Goal: Task Accomplishment & Management: Use online tool/utility

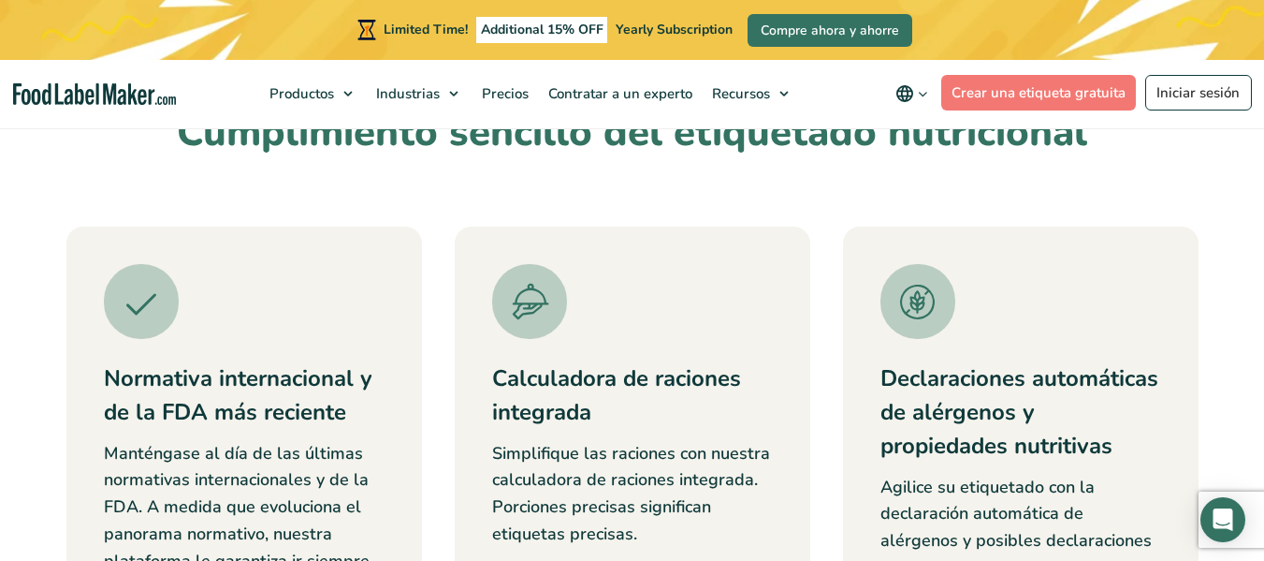
scroll to position [468, 0]
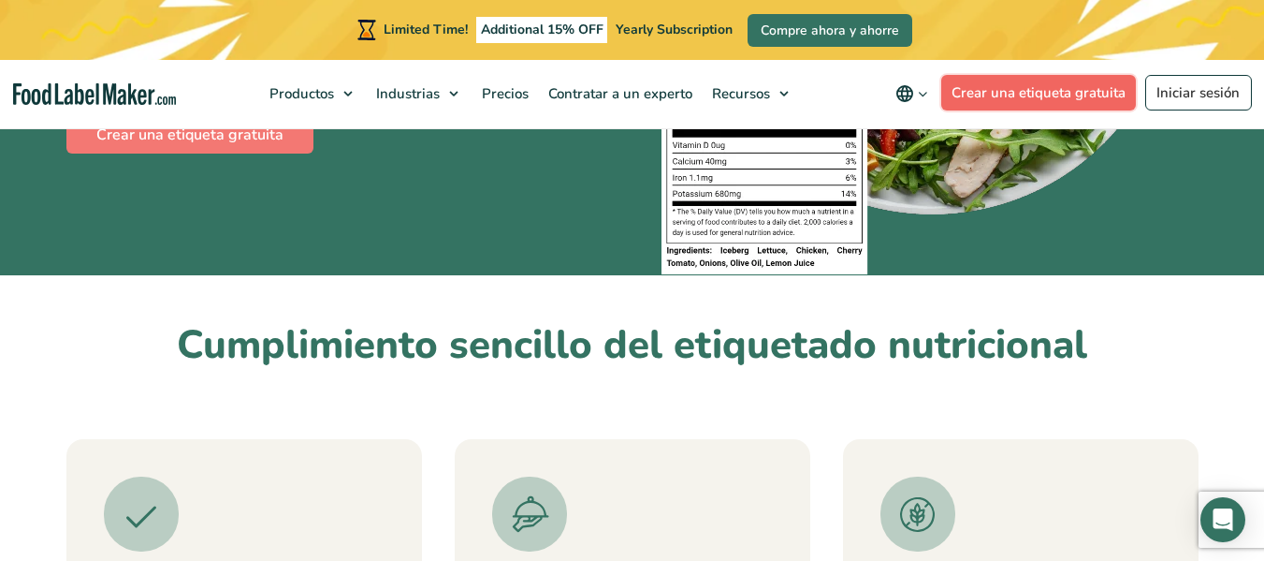
click at [1061, 87] on link "Crear una etiqueta gratuita" at bounding box center [1040, 93] width 196 height 36
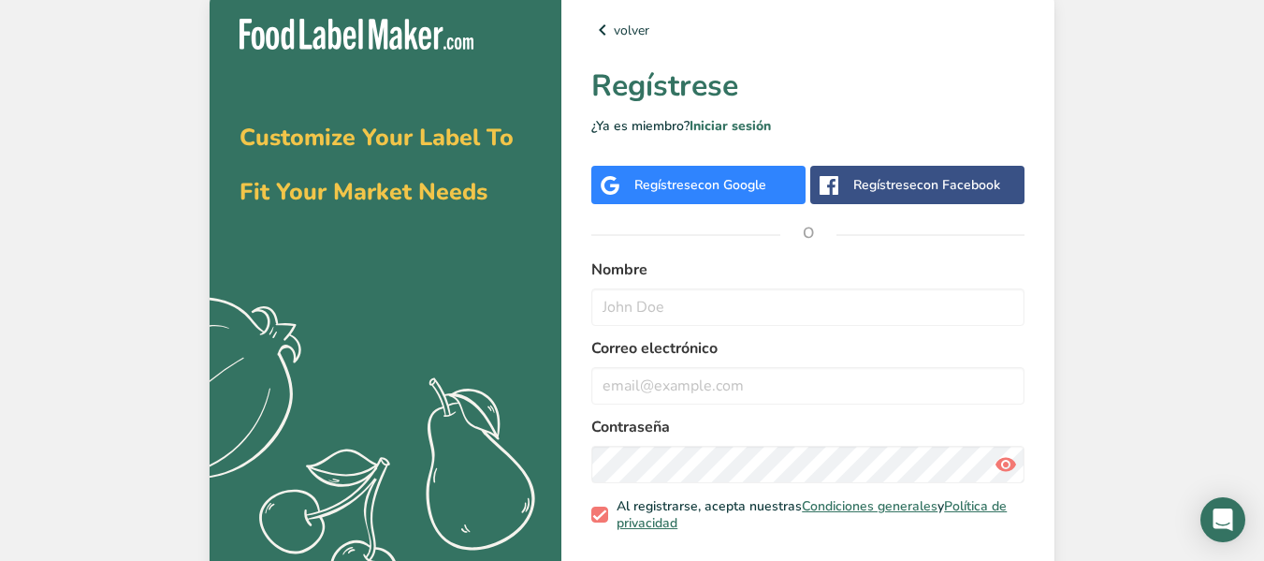
click at [726, 181] on span "con Google" at bounding box center [732, 185] width 68 height 18
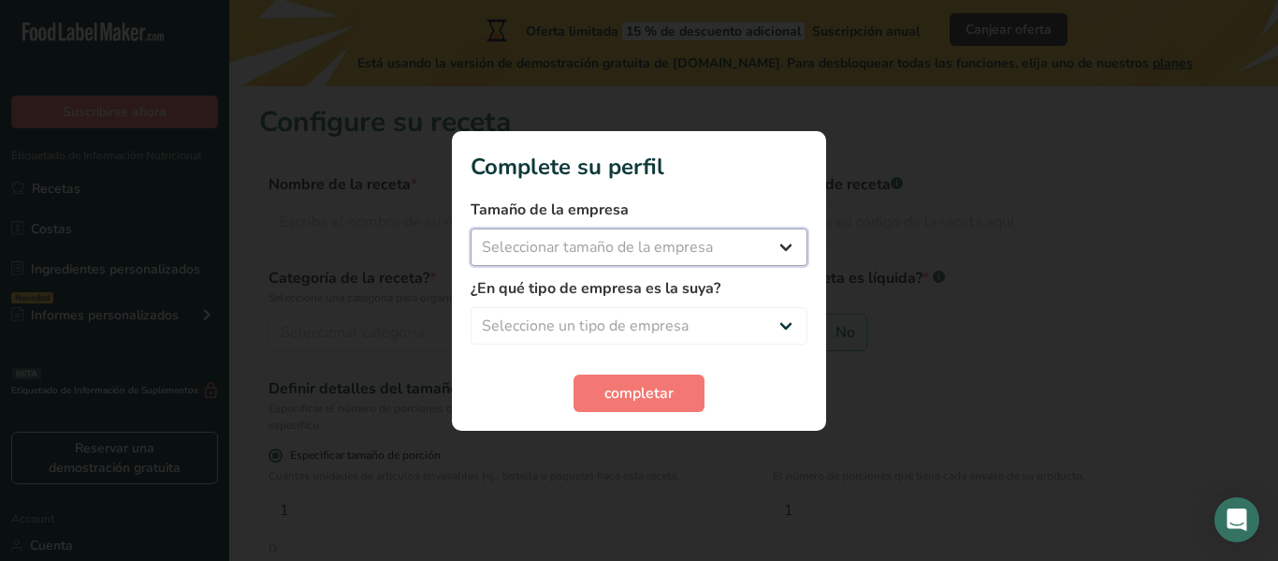
click at [586, 241] on select "Seleccionar tamaño de la empresa Menos de 10 empleados De 10 a 50 empleados De …" at bounding box center [639, 246] width 337 height 37
select select "1"
click at [471, 228] on select "Seleccionar tamaño de la empresa Menos de 10 empleados De 10 a 50 empleados De …" at bounding box center [639, 246] width 337 height 37
click at [575, 316] on select "Seleccione un tipo de empresa Fabricante de alimentos envasados Restaurante y c…" at bounding box center [639, 325] width 337 height 37
select select "4"
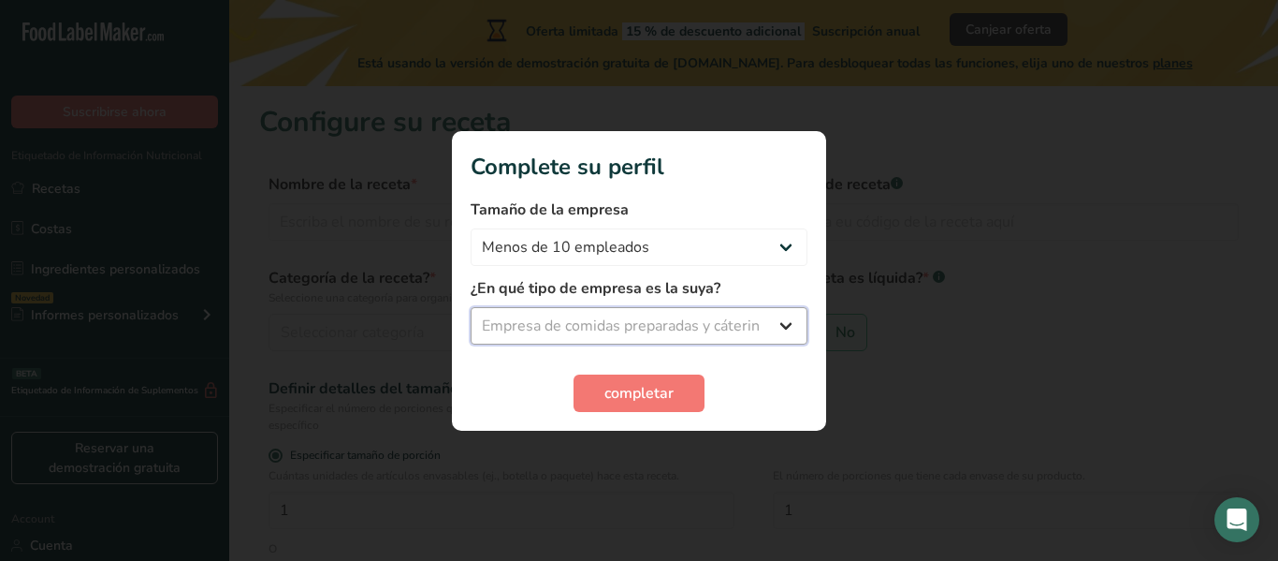
click at [471, 307] on select "Seleccione un tipo de empresa Fabricante de alimentos envasados Restaurante y c…" at bounding box center [639, 325] width 337 height 37
click at [639, 382] on span "completar" at bounding box center [639, 393] width 69 height 22
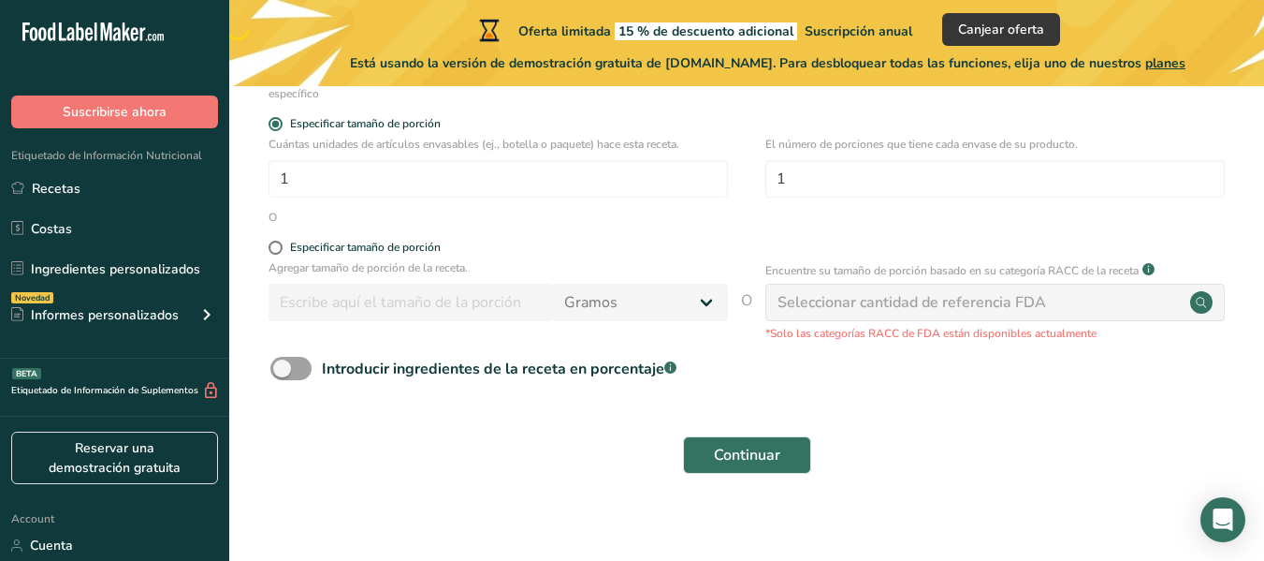
scroll to position [345, 0]
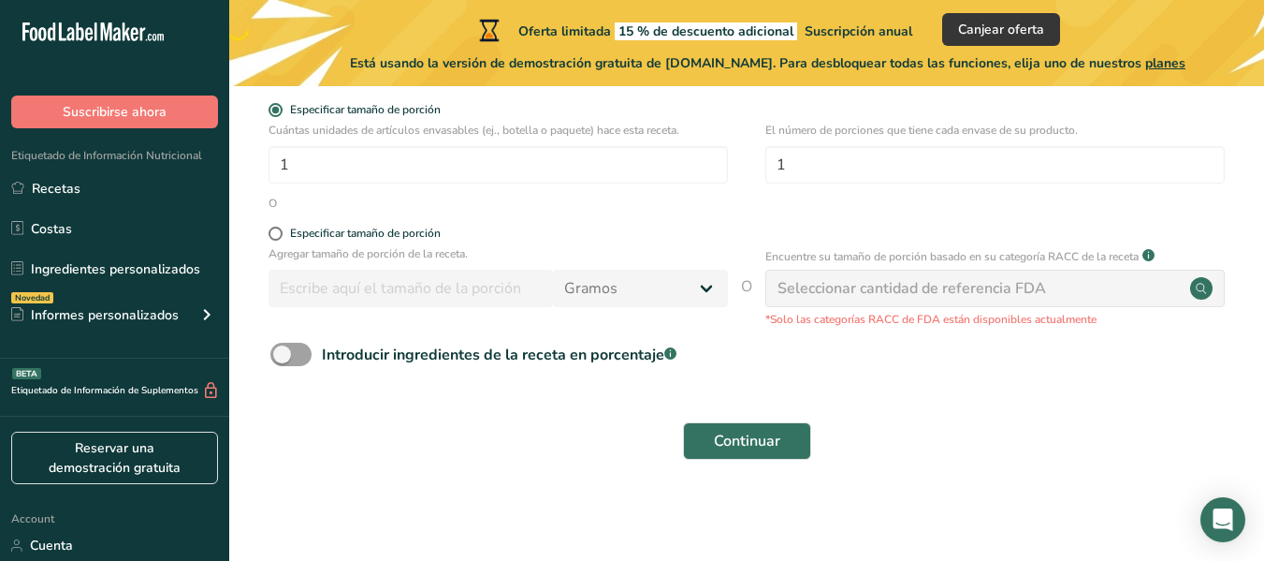
click at [302, 341] on form "Nombre de la receta * Código de receta .a-a{fill:#347362;}.b-a{fill:#fff;} Cate…" at bounding box center [746, 149] width 975 height 643
click at [289, 356] on span at bounding box center [290, 354] width 41 height 23
click at [283, 356] on input "Introducir ingredientes de la receta en porcentaje .a-a{fill:#347362;}.b-a{fill…" at bounding box center [276, 354] width 12 height 12
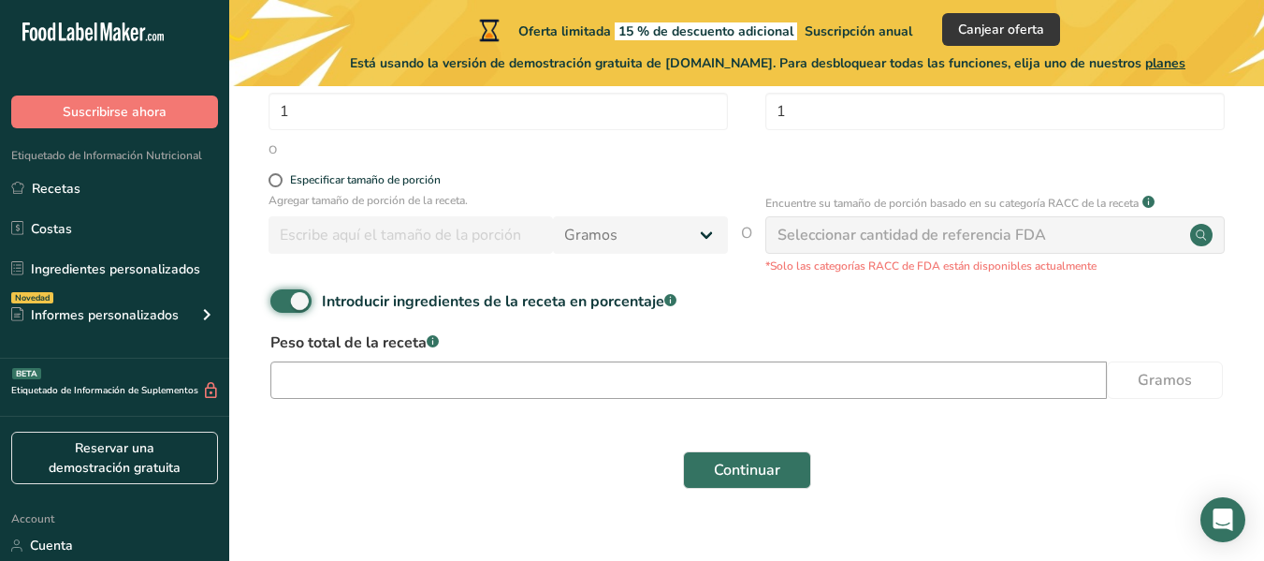
scroll to position [428, 0]
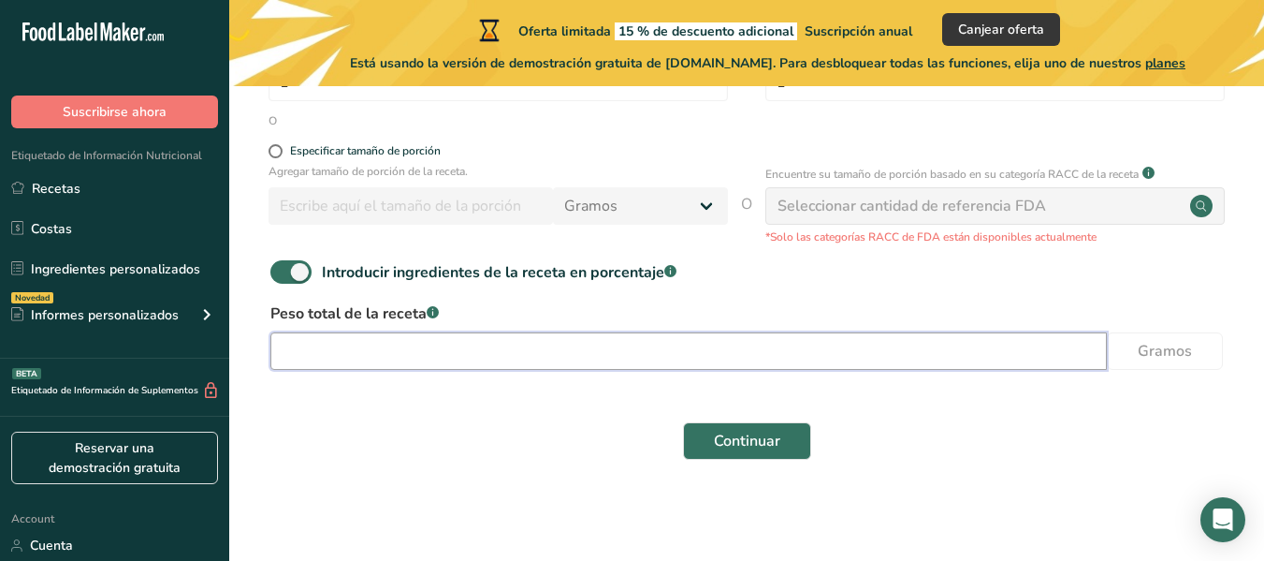
click at [479, 354] on input "number" at bounding box center [688, 350] width 837 height 37
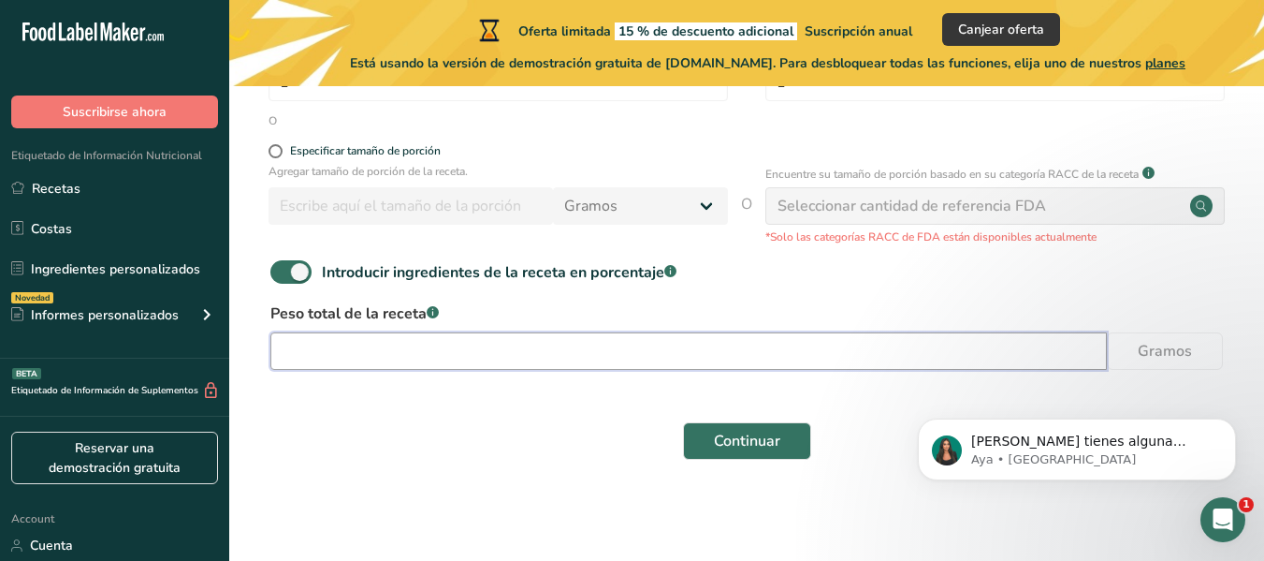
scroll to position [0, 0]
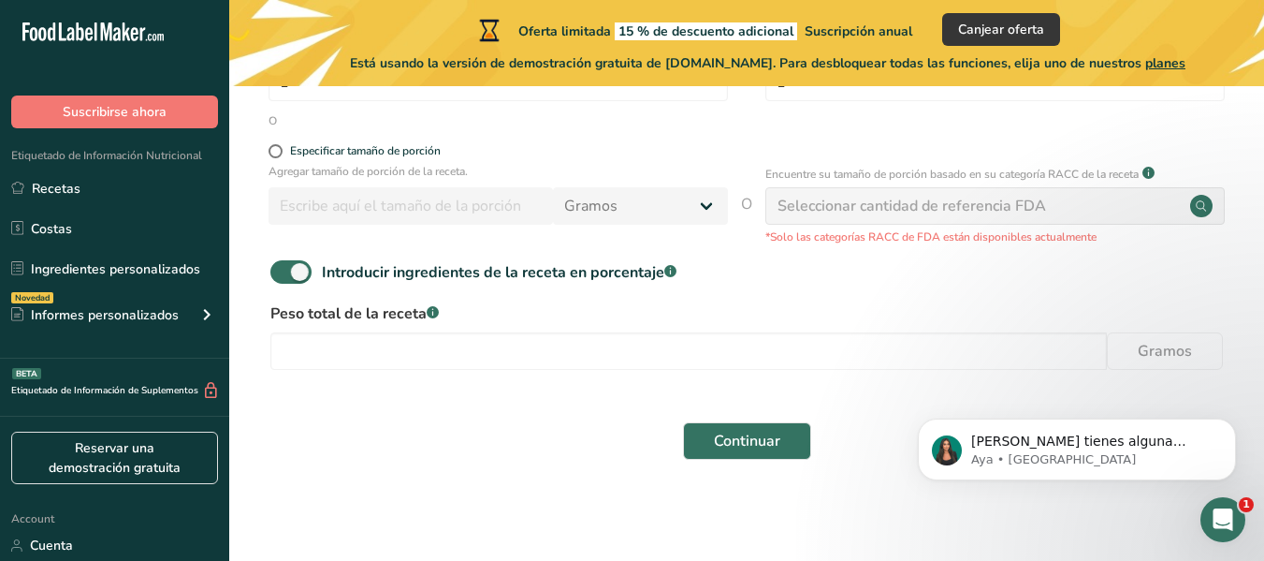
click at [297, 271] on span at bounding box center [290, 271] width 41 height 23
click at [283, 271] on input "Introducir ingredientes de la receta en porcentaje .a-a{fill:#347362;}.b-a{fill…" at bounding box center [276, 272] width 12 height 12
checkbox input "false"
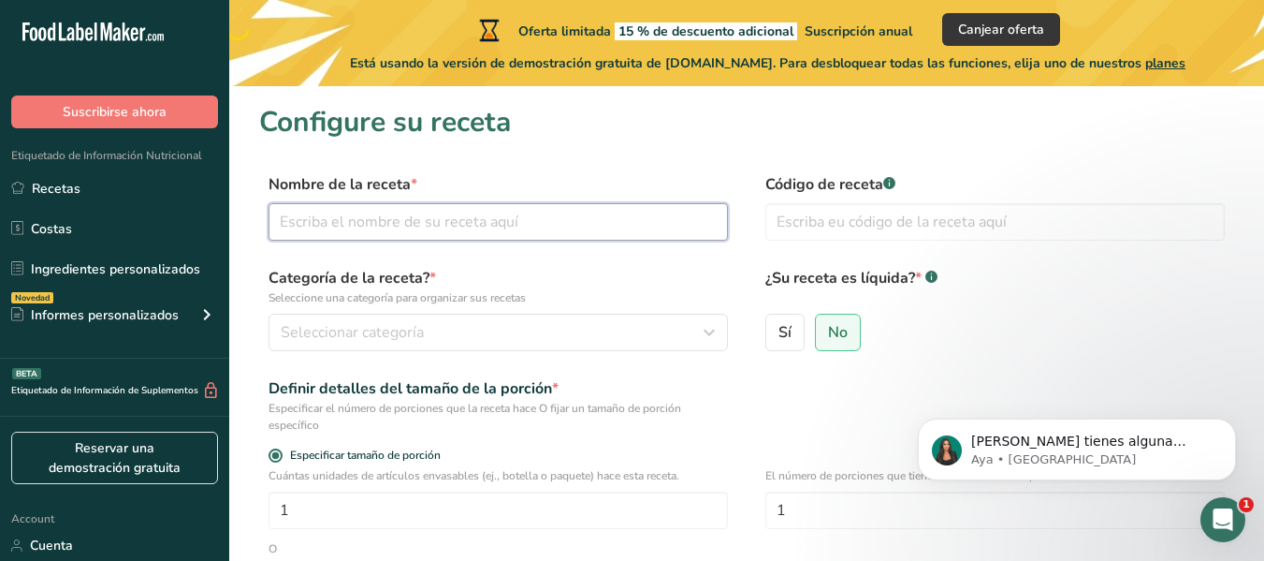
click at [446, 227] on input "text" at bounding box center [499, 221] width 460 height 37
type input "JAMÓN DE PAICHE"
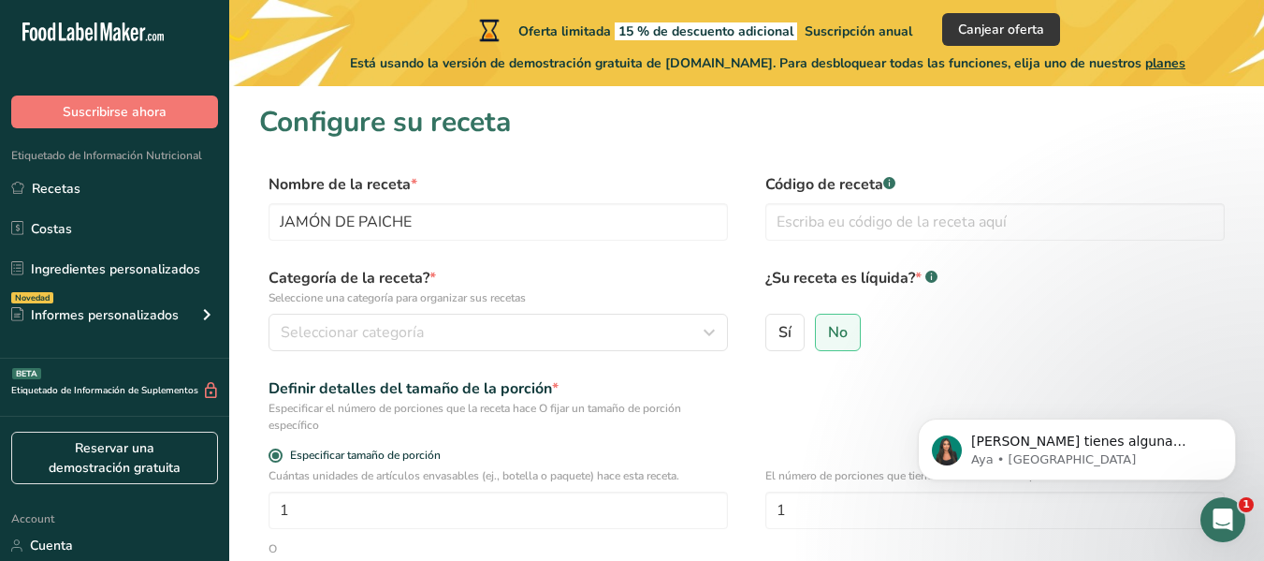
click at [427, 313] on div "Categoría de la receta? * Seleccione una categoría para organizar sus recetas S…" at bounding box center [499, 309] width 460 height 84
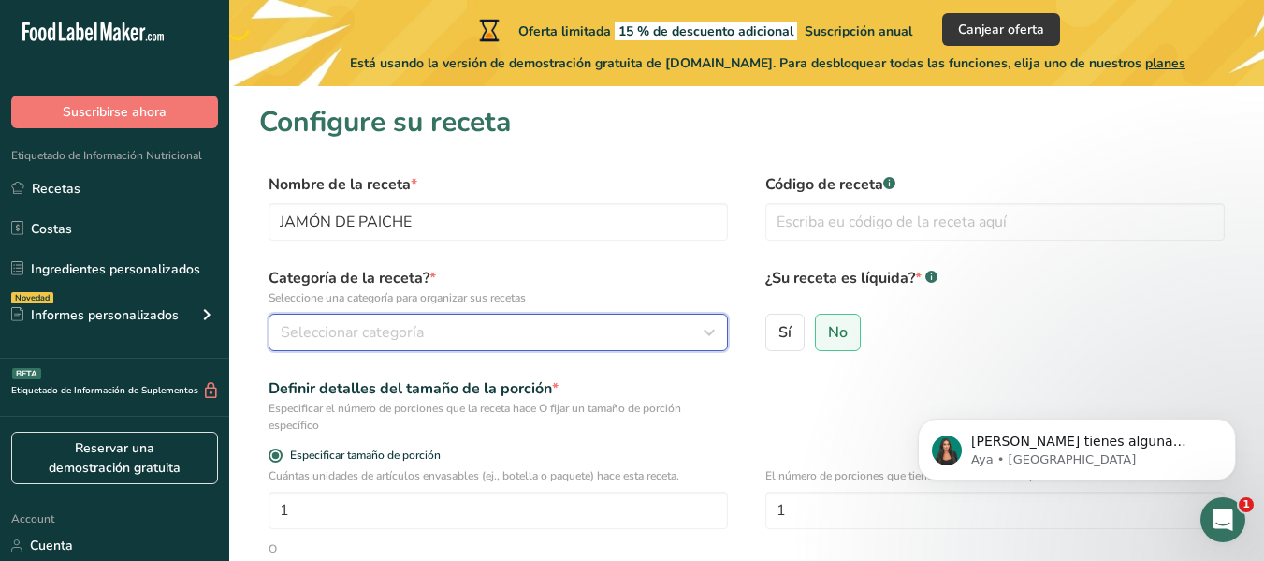
click at [425, 326] on div "Seleccionar categoría" at bounding box center [493, 332] width 424 height 22
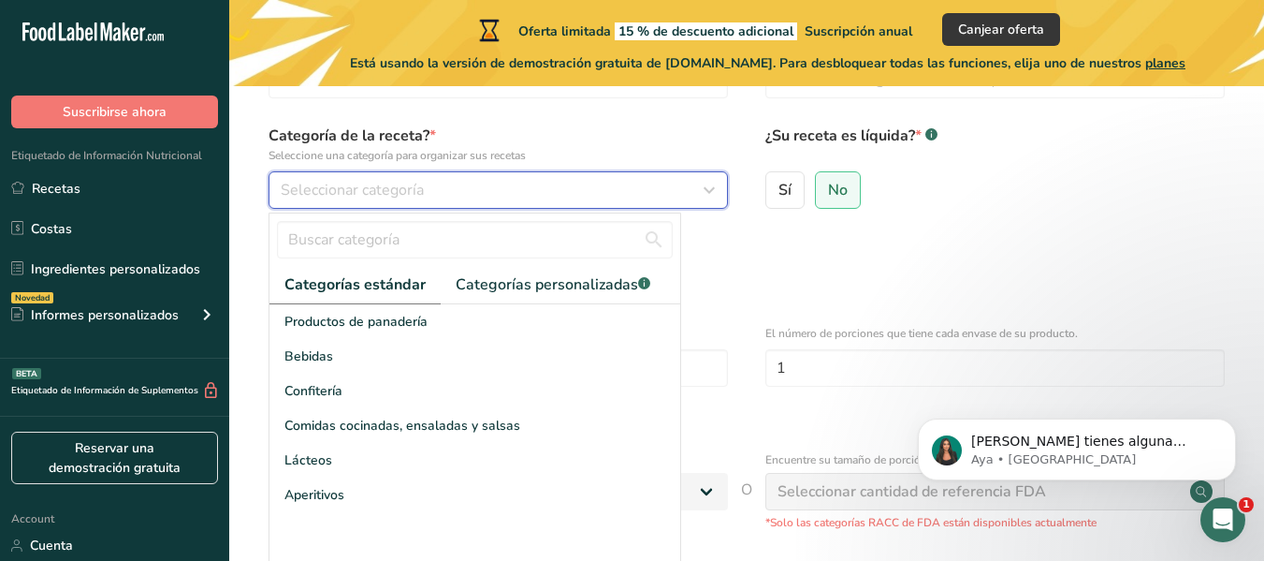
scroll to position [187, 0]
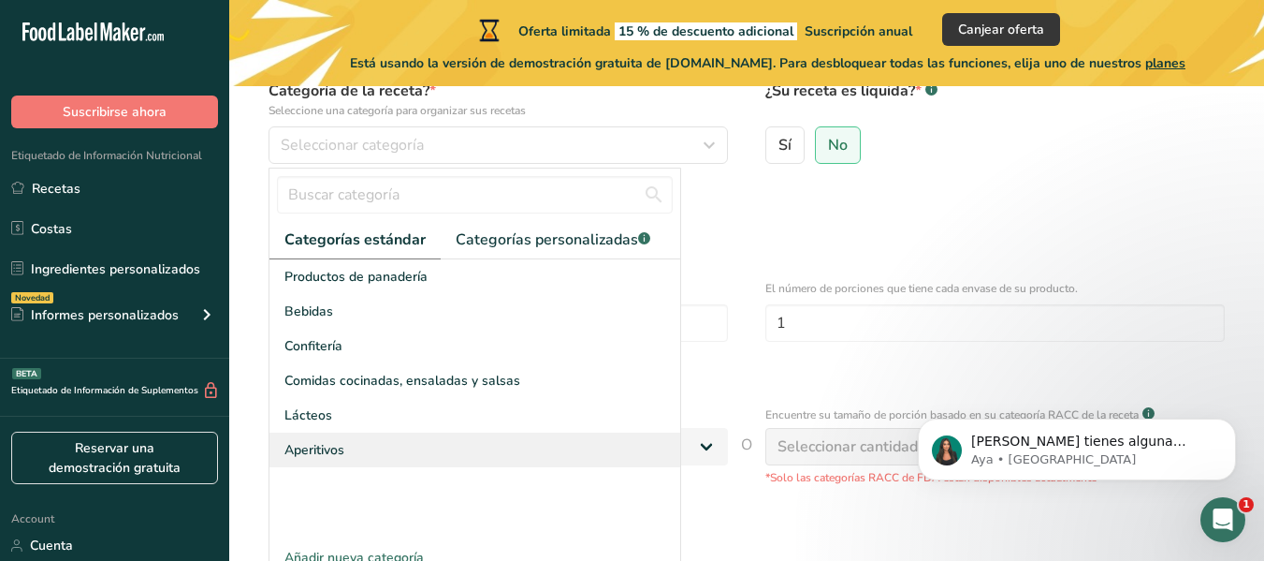
click at [393, 436] on div "Aperitivos" at bounding box center [475, 449] width 411 height 35
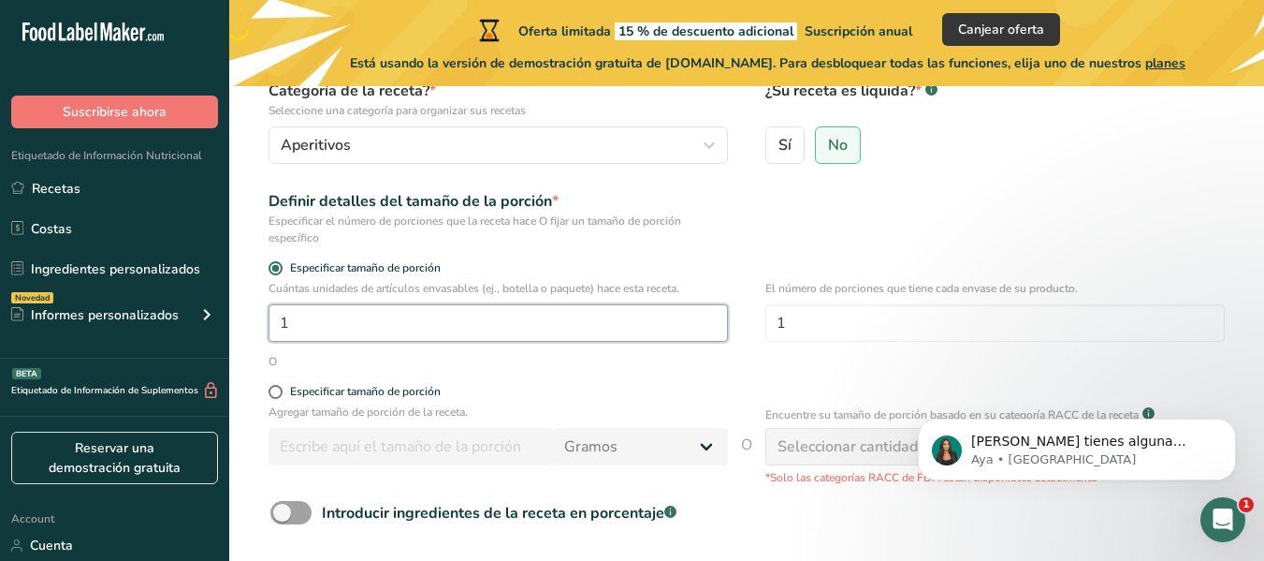
click at [433, 318] on input "1" at bounding box center [499, 322] width 460 height 37
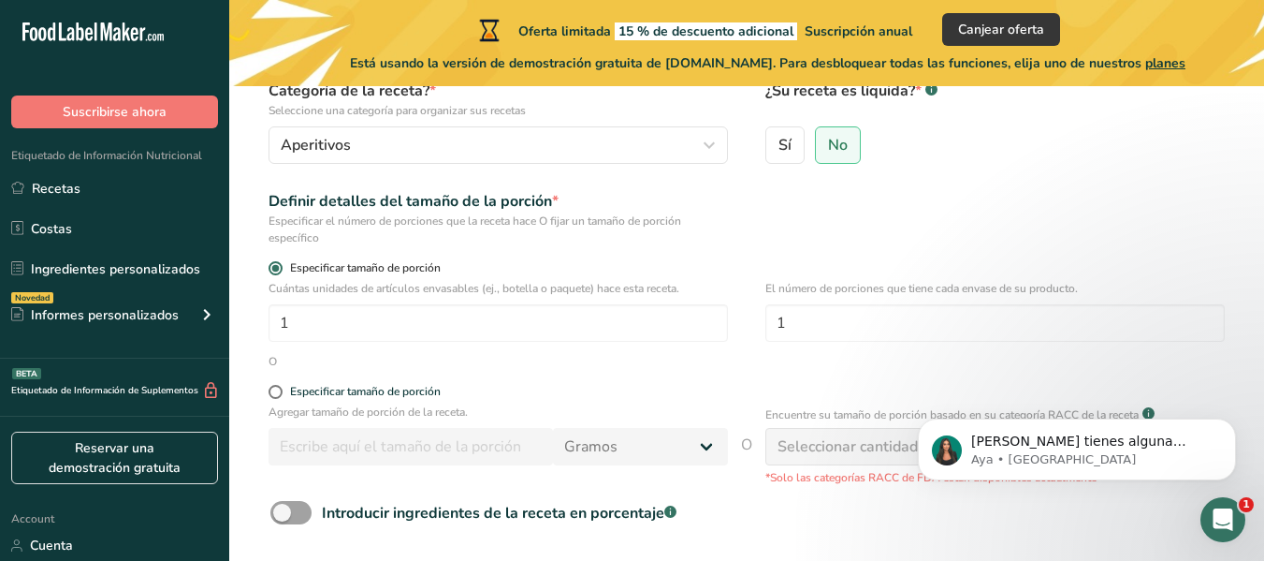
click at [271, 267] on span at bounding box center [276, 268] width 14 height 14
click at [271, 267] on input "Especificar tamaño de porción" at bounding box center [275, 268] width 12 height 12
click at [273, 270] on span at bounding box center [276, 268] width 14 height 14
click at [273, 270] on input "Especificar tamaño de porción" at bounding box center [275, 268] width 12 height 12
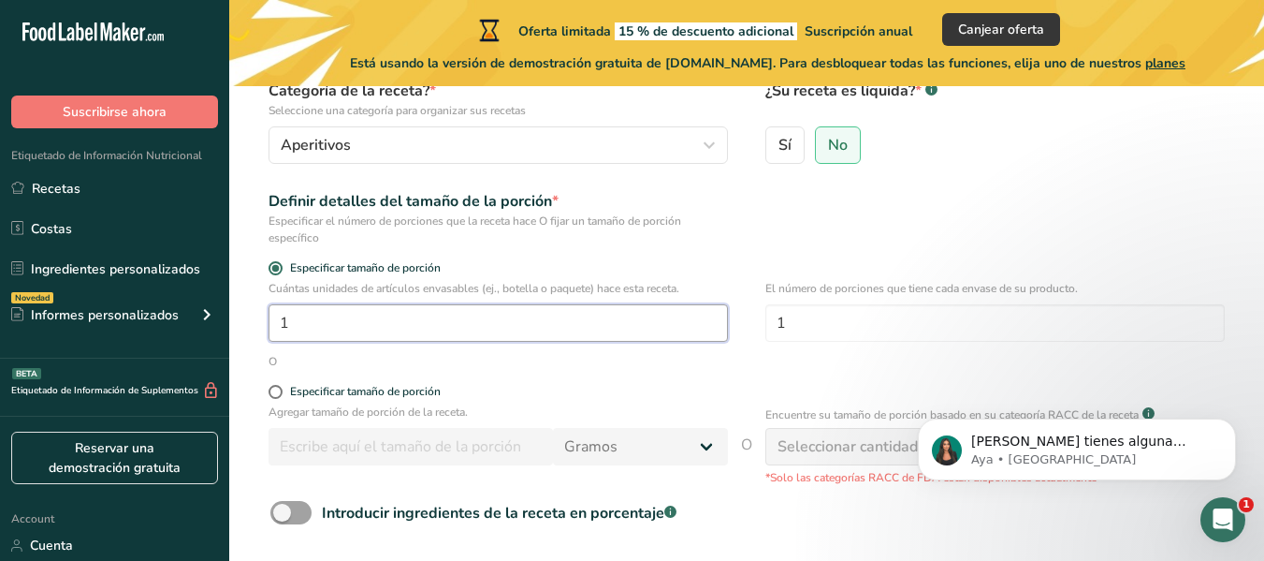
click at [360, 331] on input "1" at bounding box center [499, 322] width 460 height 37
type input "1"
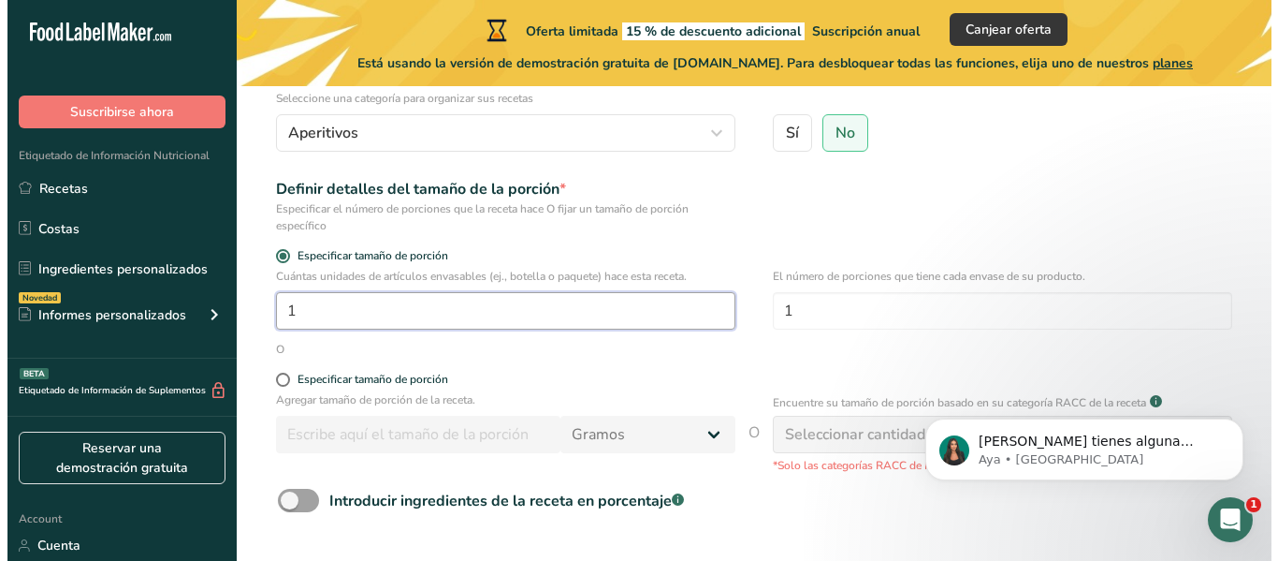
scroll to position [281, 0]
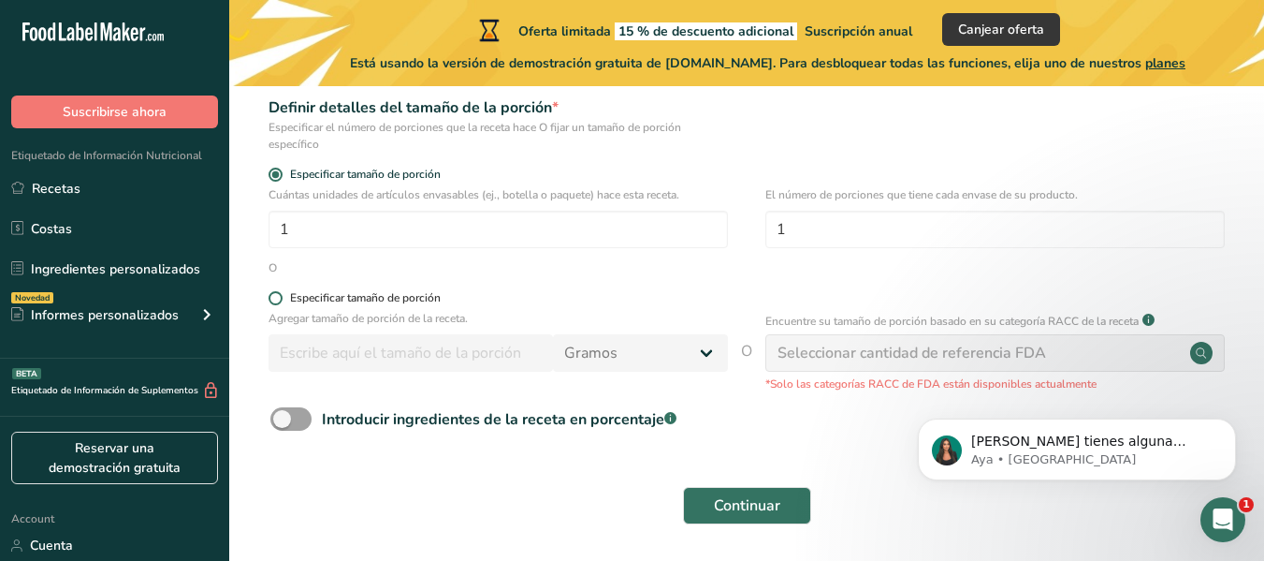
click at [277, 302] on span at bounding box center [276, 298] width 14 height 14
click at [277, 302] on input "Especificar tamaño de porción" at bounding box center [275, 298] width 12 height 12
radio input "true"
radio input "false"
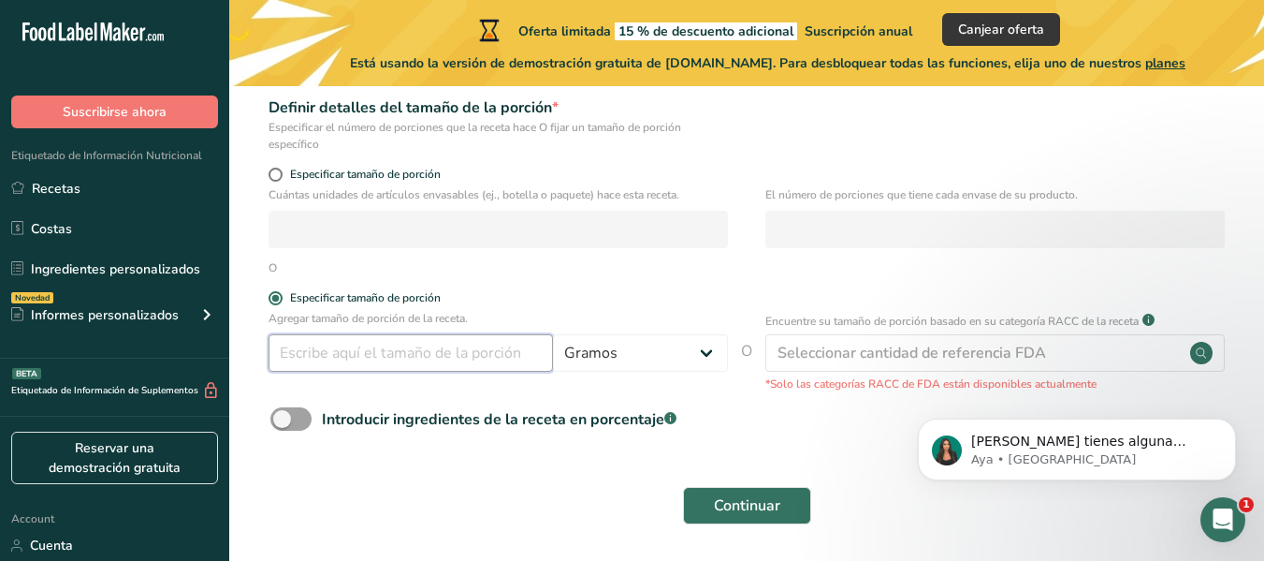
click at [510, 368] on input "number" at bounding box center [411, 352] width 285 height 37
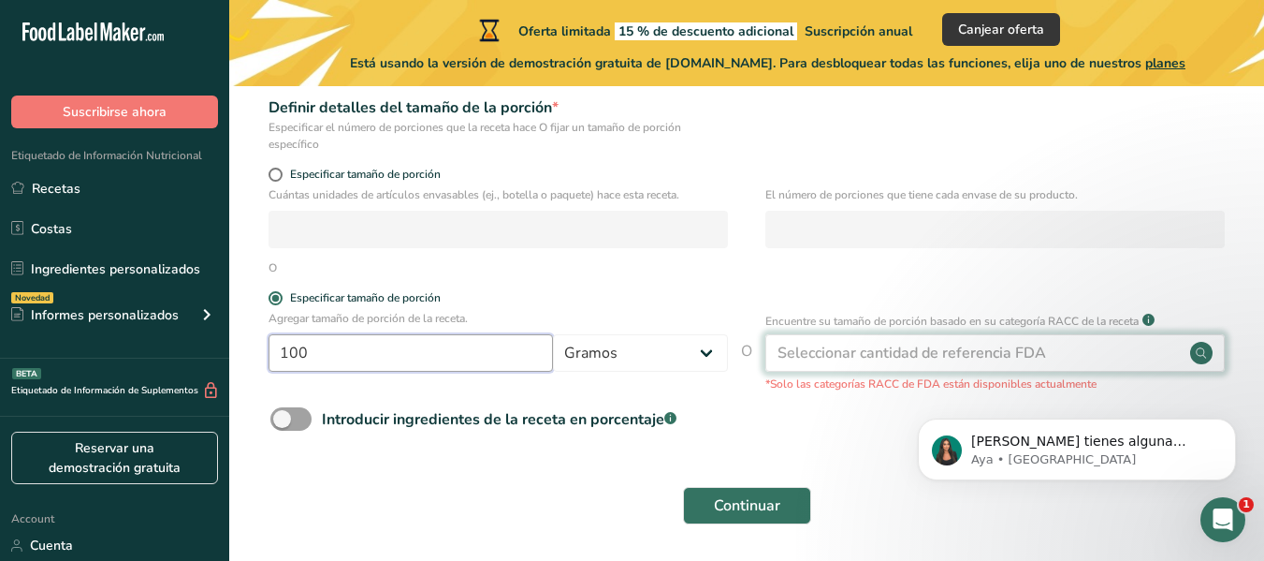
type input "100"
click at [870, 348] on div "Seleccionar cantidad de referencia FDA" at bounding box center [912, 353] width 269 height 22
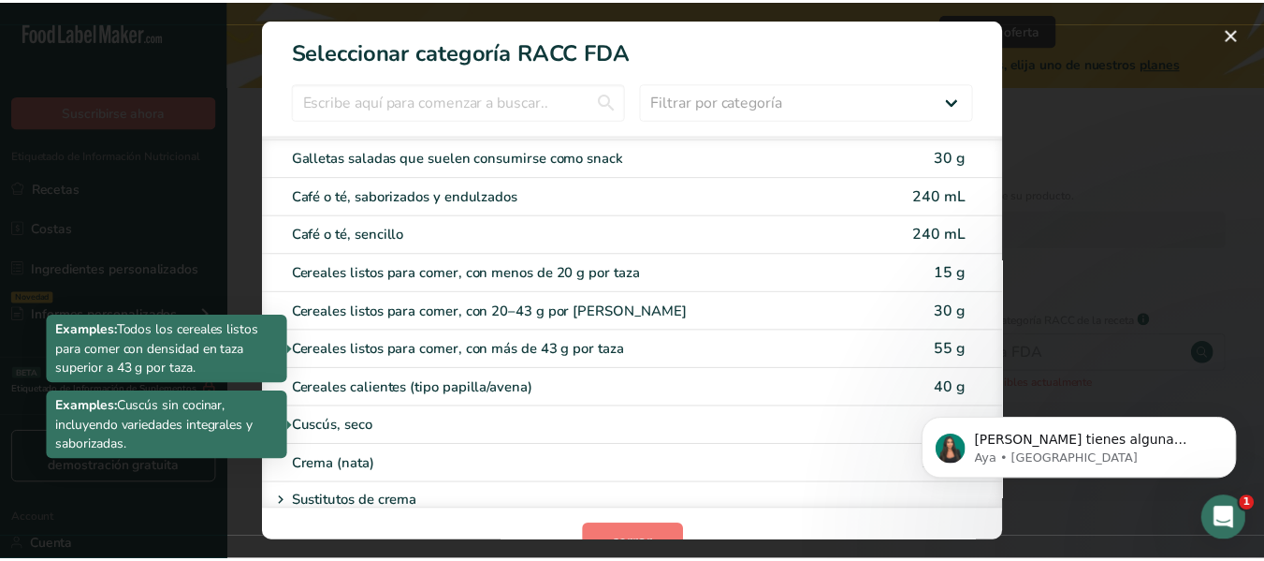
scroll to position [562, 0]
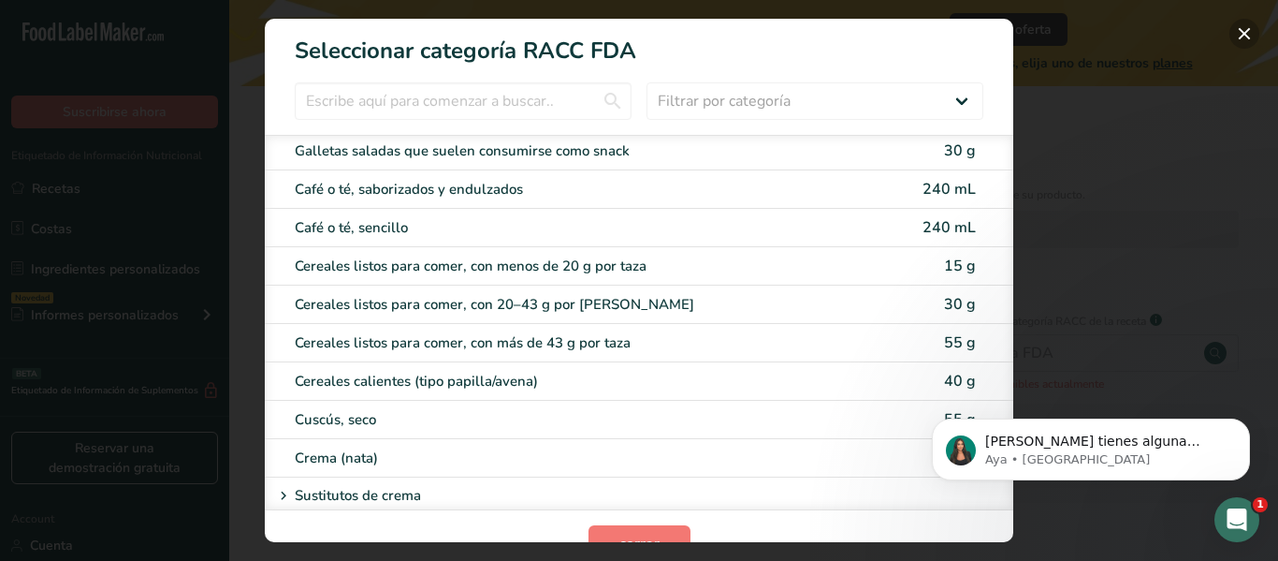
click at [1240, 23] on button "RACC Category Selection Modal" at bounding box center [1245, 34] width 30 height 30
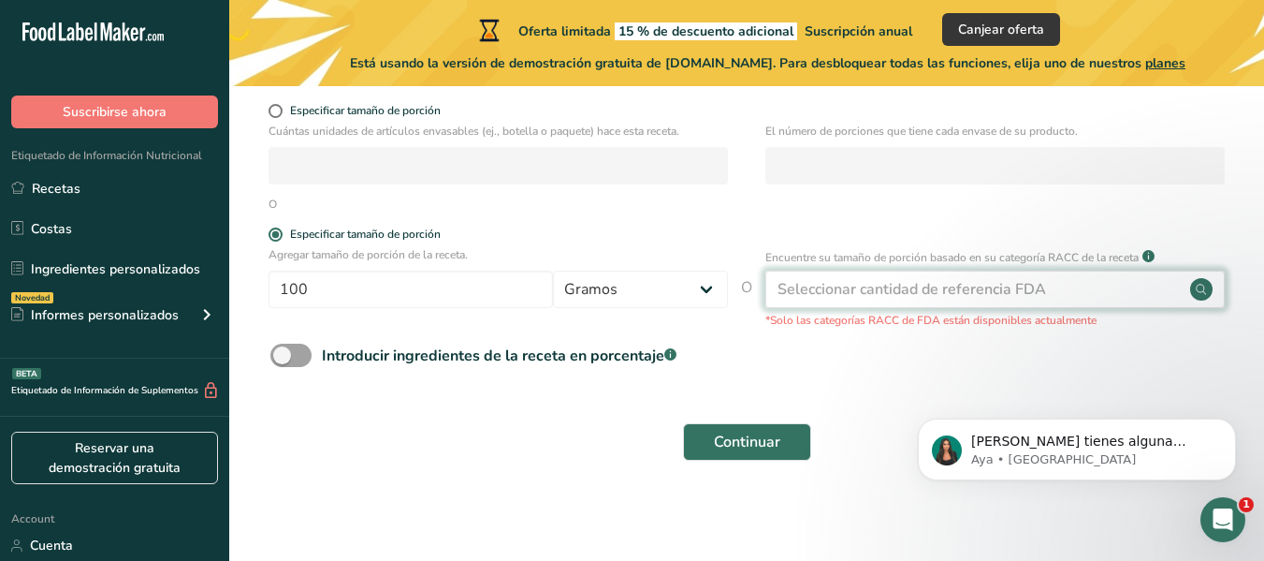
scroll to position [345, 0]
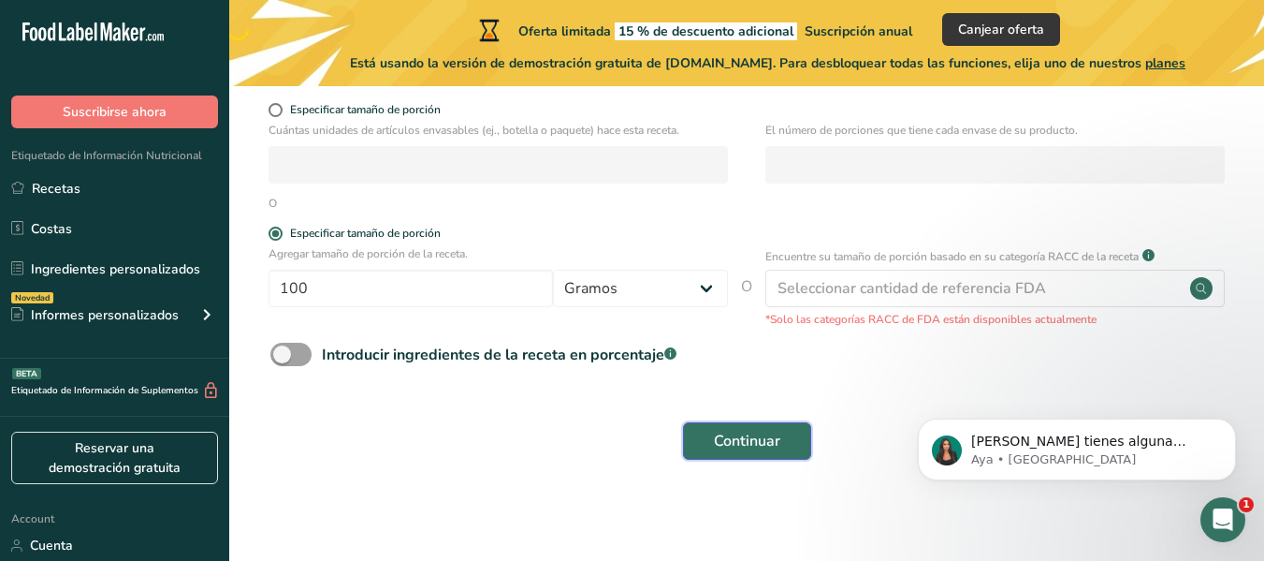
click at [738, 450] on span "Continuar" at bounding box center [747, 441] width 66 height 22
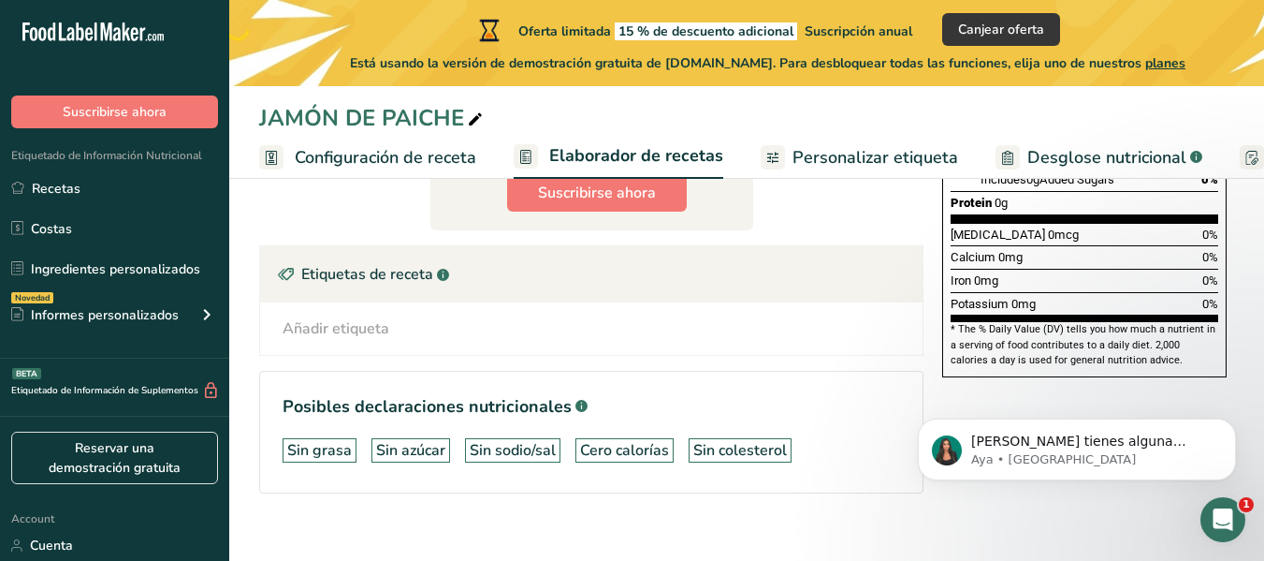
scroll to position [514, 0]
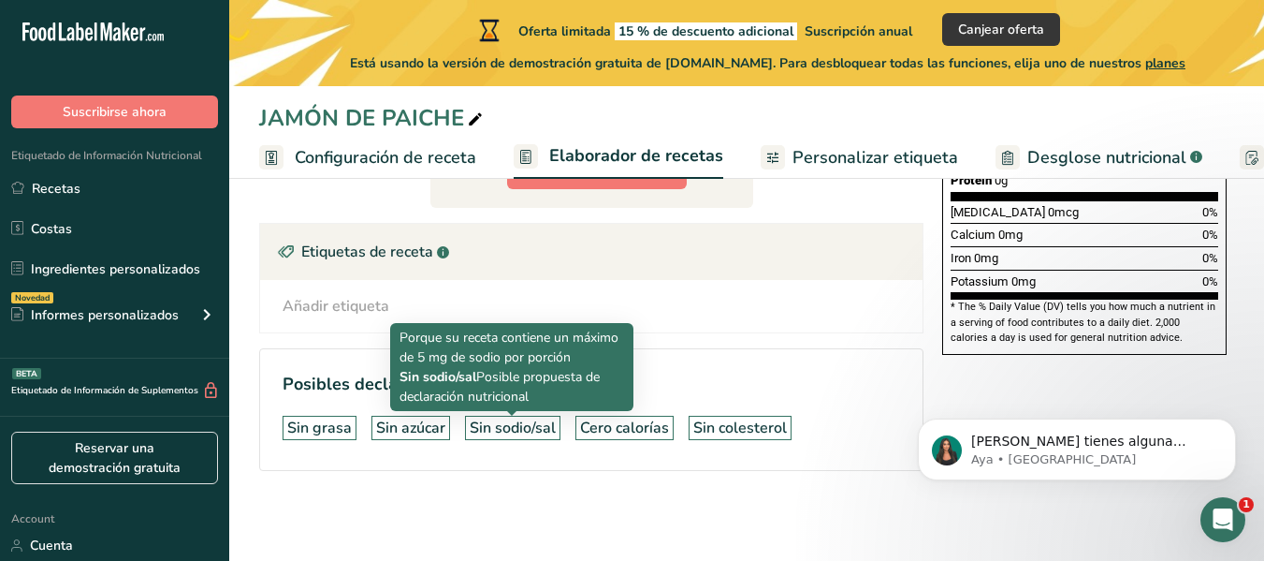
click at [525, 422] on div "Sin sodio/sal" at bounding box center [513, 427] width 86 height 22
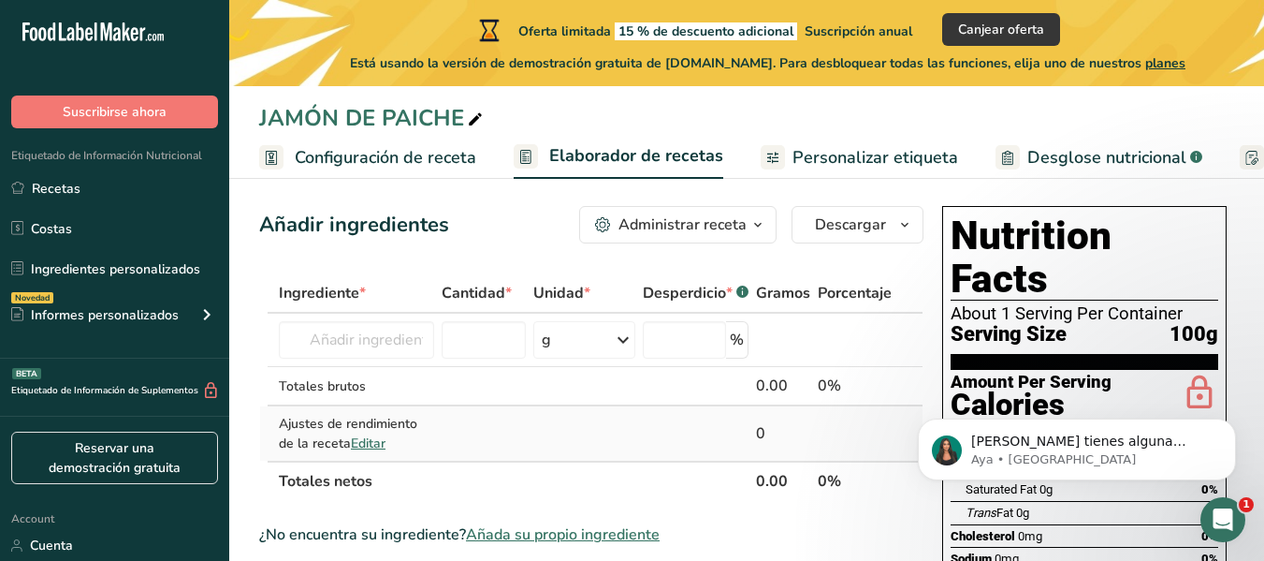
scroll to position [0, 0]
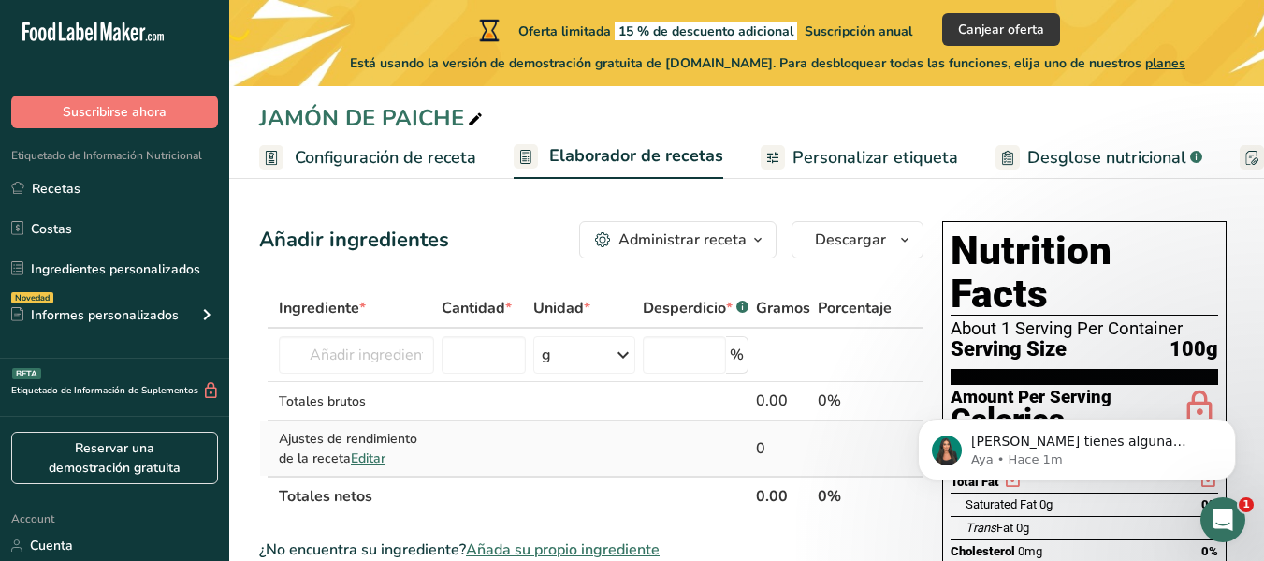
click at [377, 432] on div "Ajustes de rendimiento de la receta Editar" at bounding box center [356, 448] width 155 height 39
click at [408, 401] on div "Totales brutos" at bounding box center [356, 401] width 155 height 20
click at [412, 343] on input "text" at bounding box center [356, 354] width 155 height 37
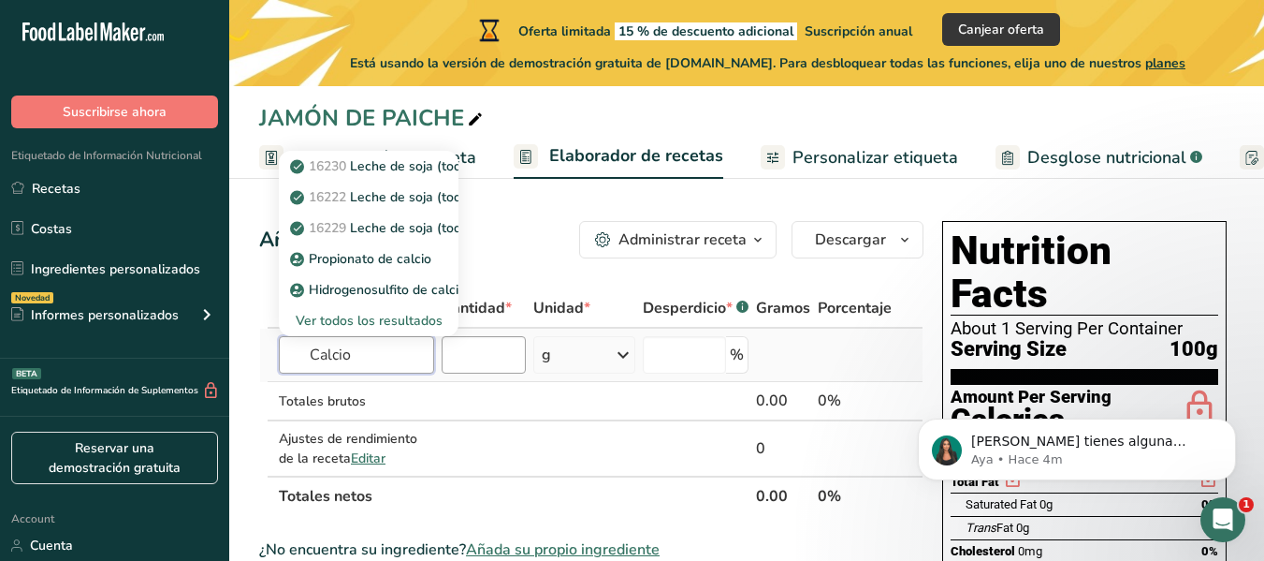
type input "Calcio"
click at [510, 364] on input "number" at bounding box center [484, 354] width 84 height 37
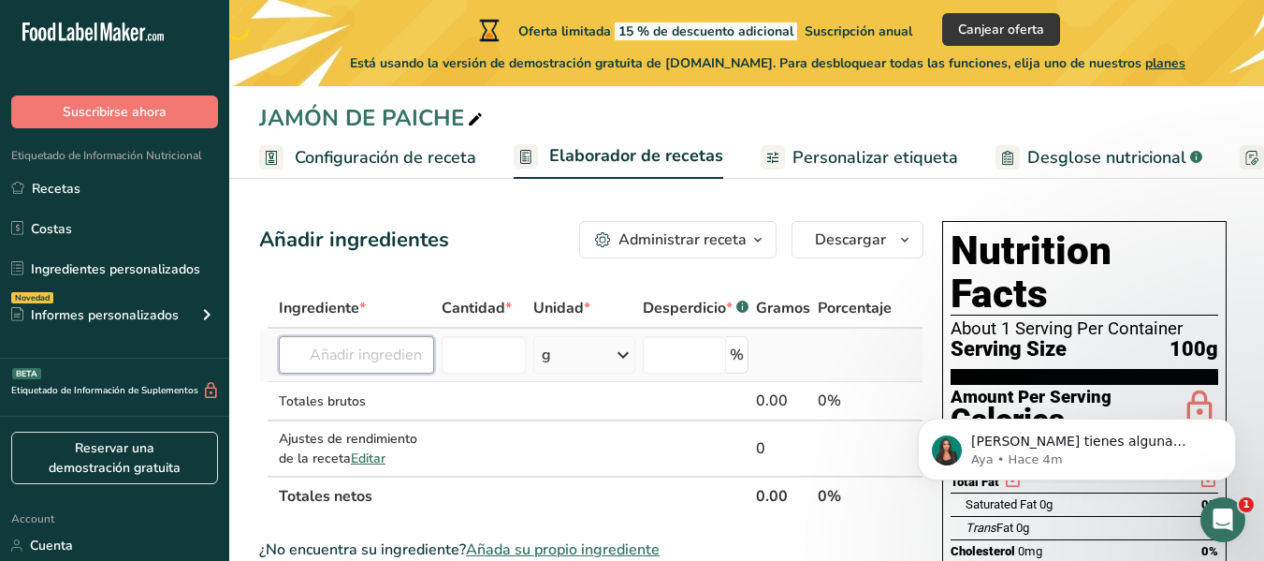
click at [358, 351] on input "text" at bounding box center [356, 354] width 155 height 37
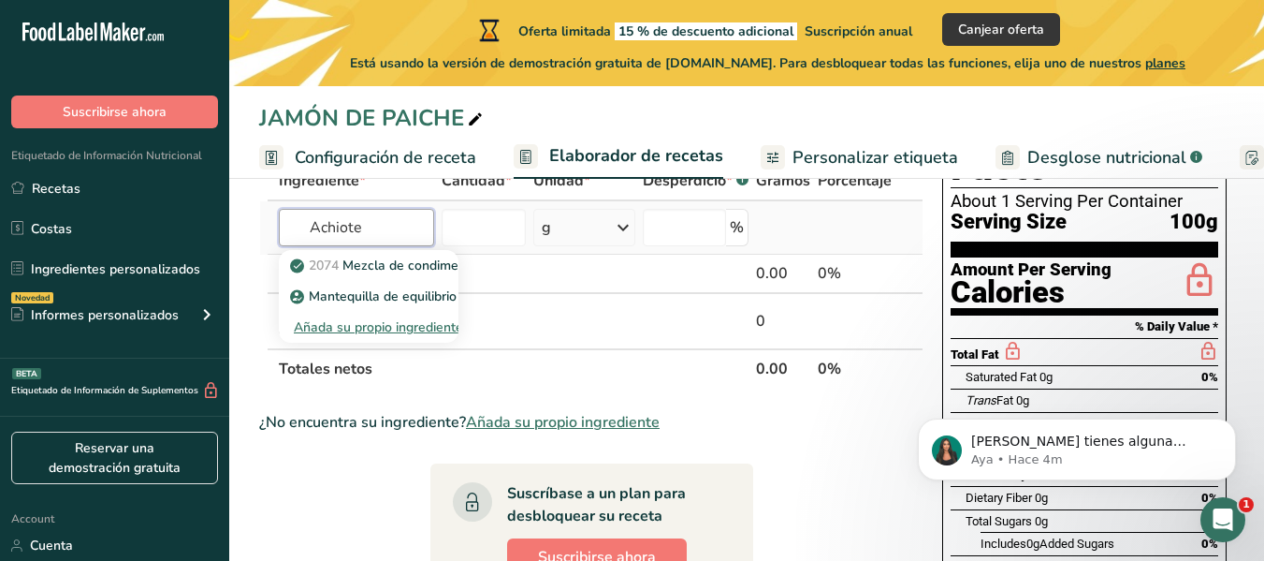
scroll to position [187, 0]
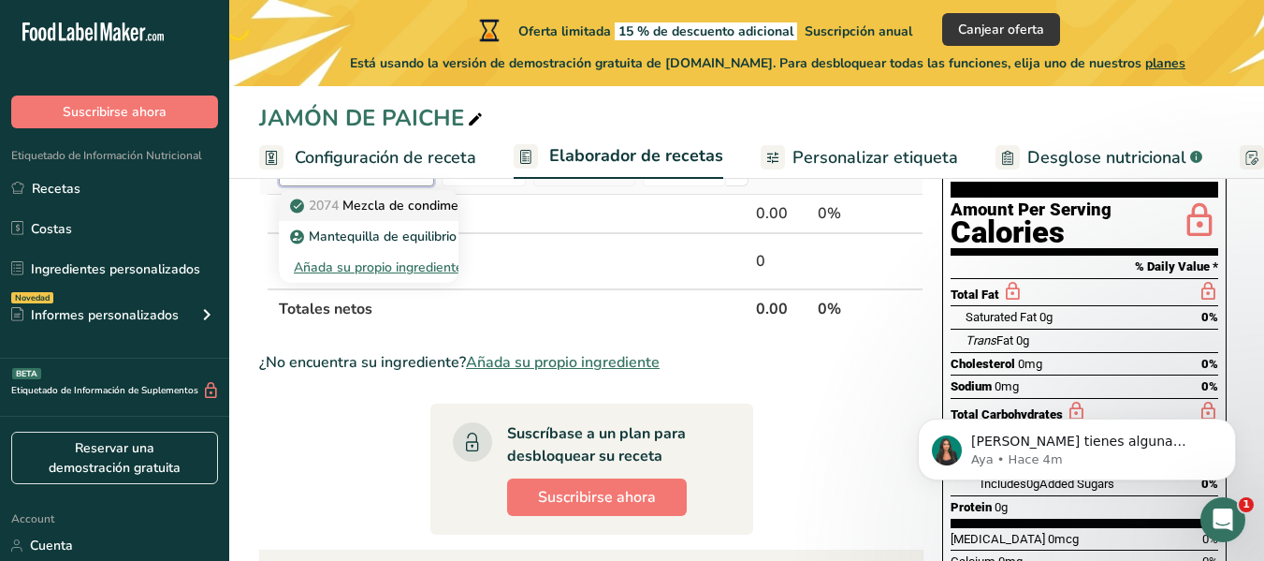
type input "Achiote"
click at [398, 212] on p "2074 Mezcla de condimentos secos, sazón, cilantro y achiote" at bounding box center [484, 206] width 381 height 20
type input "Seasoning mix, dry, sazon, coriander & annatto"
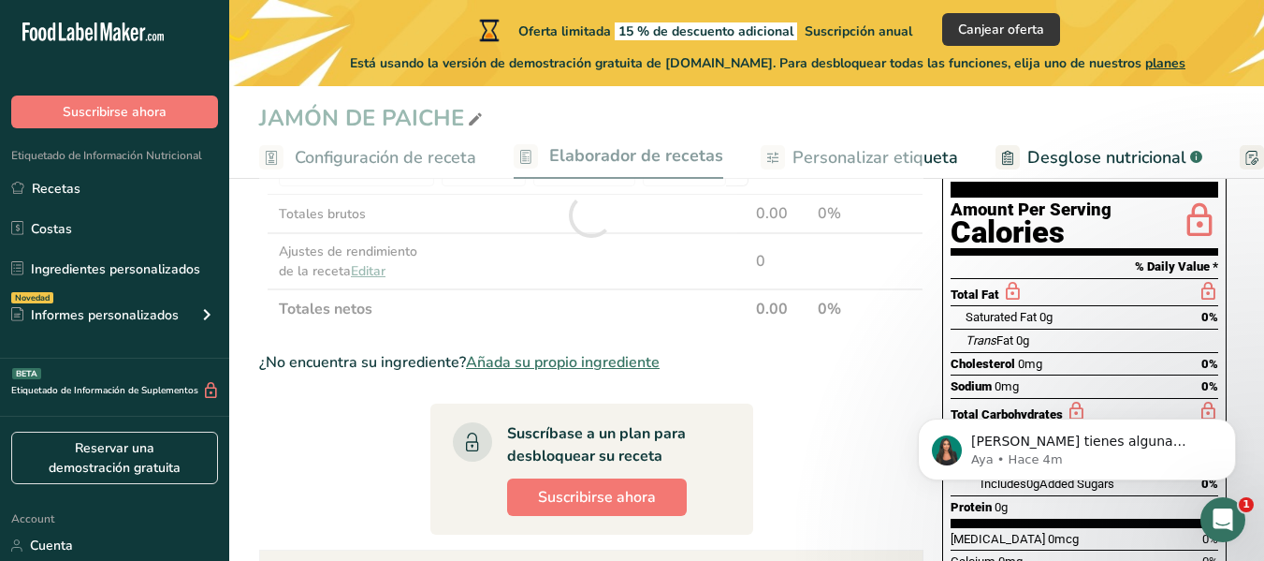
scroll to position [94, 0]
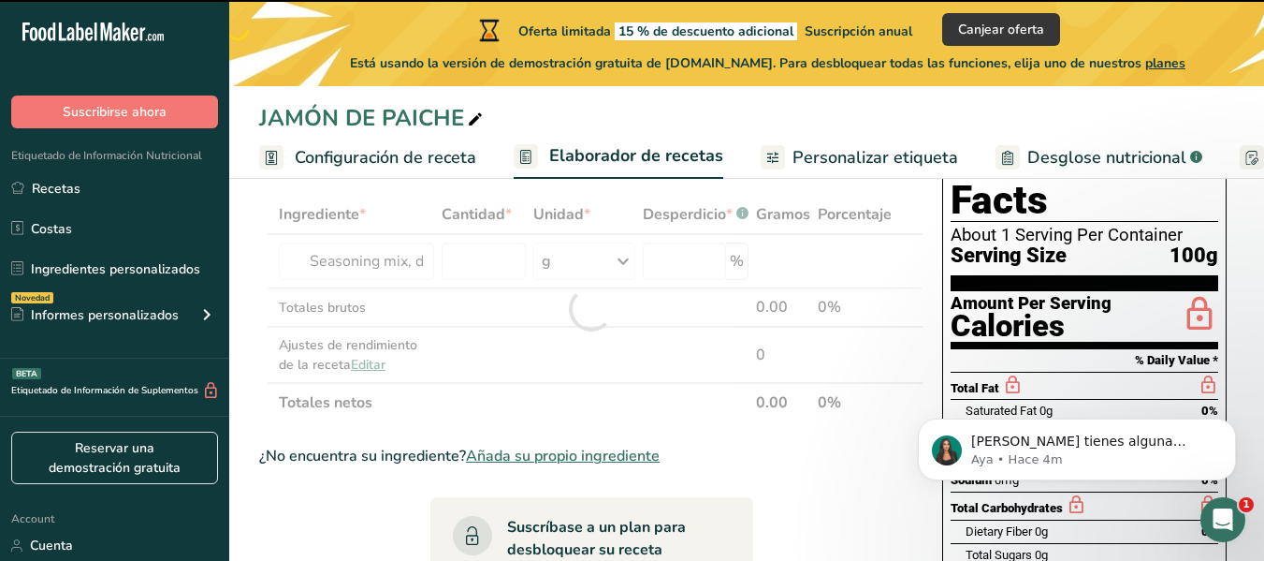
type input "0"
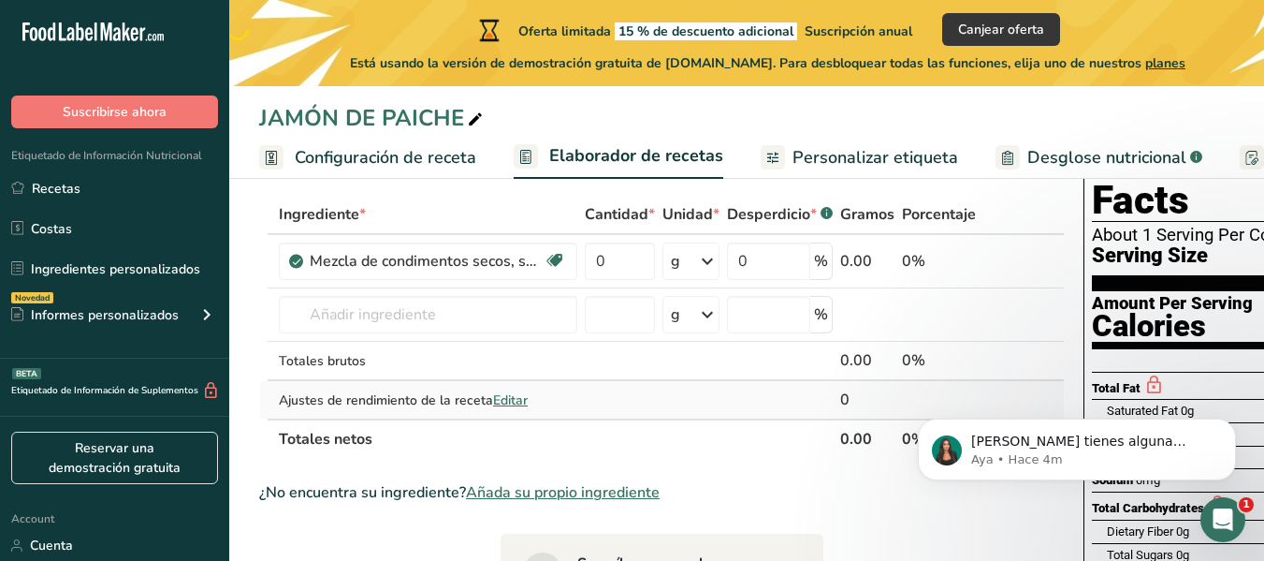
click at [857, 394] on div "0" at bounding box center [867, 399] width 54 height 22
click at [840, 402] on div "0" at bounding box center [867, 399] width 54 height 22
click at [518, 394] on span "Editar" at bounding box center [510, 400] width 35 height 18
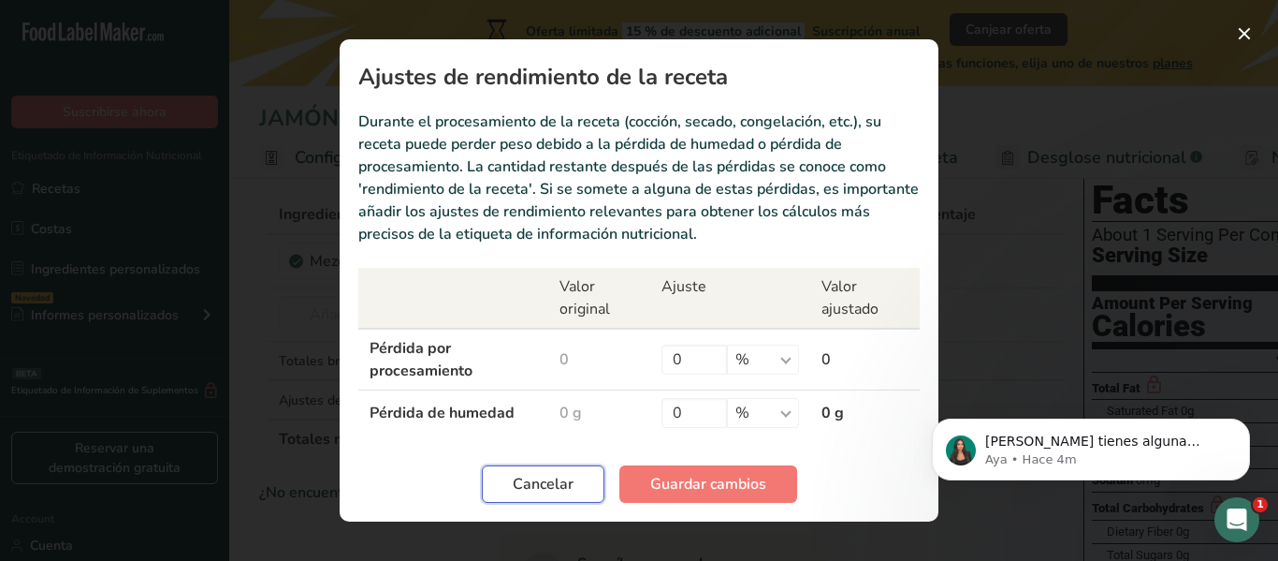
click at [559, 475] on span "Cancelar" at bounding box center [543, 484] width 61 height 22
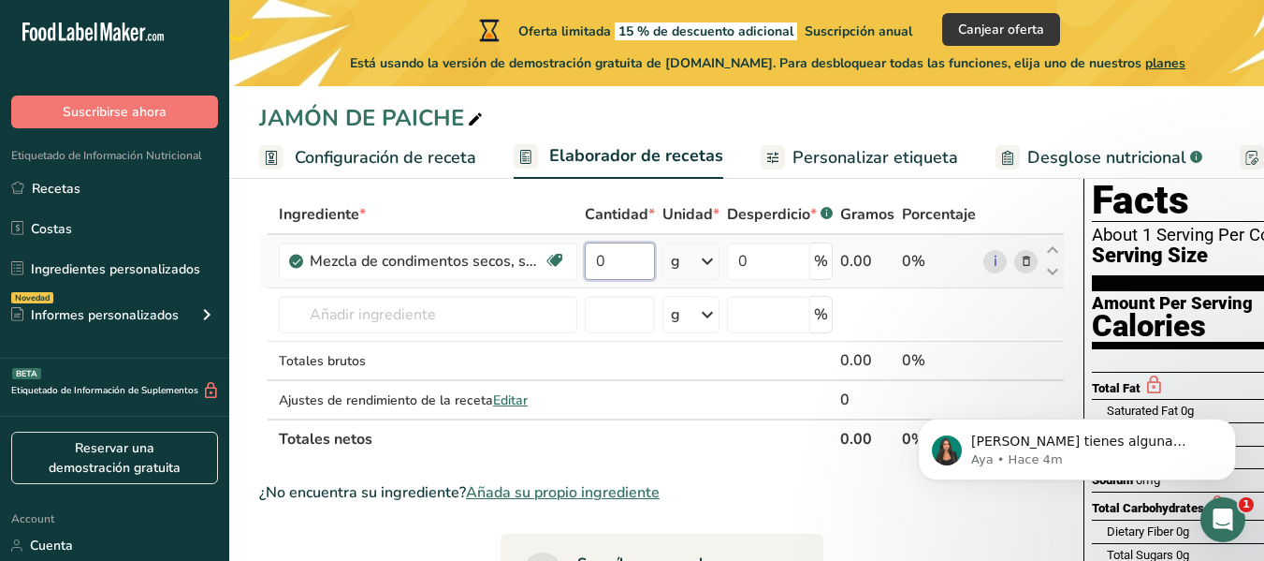
click at [595, 260] on input "0" at bounding box center [620, 260] width 70 height 37
click at [621, 270] on input "0" at bounding box center [620, 260] width 70 height 37
drag, startPoint x: 621, startPoint y: 270, endPoint x: 599, endPoint y: 264, distance: 22.5
click at [620, 269] on input "0" at bounding box center [620, 260] width 70 height 37
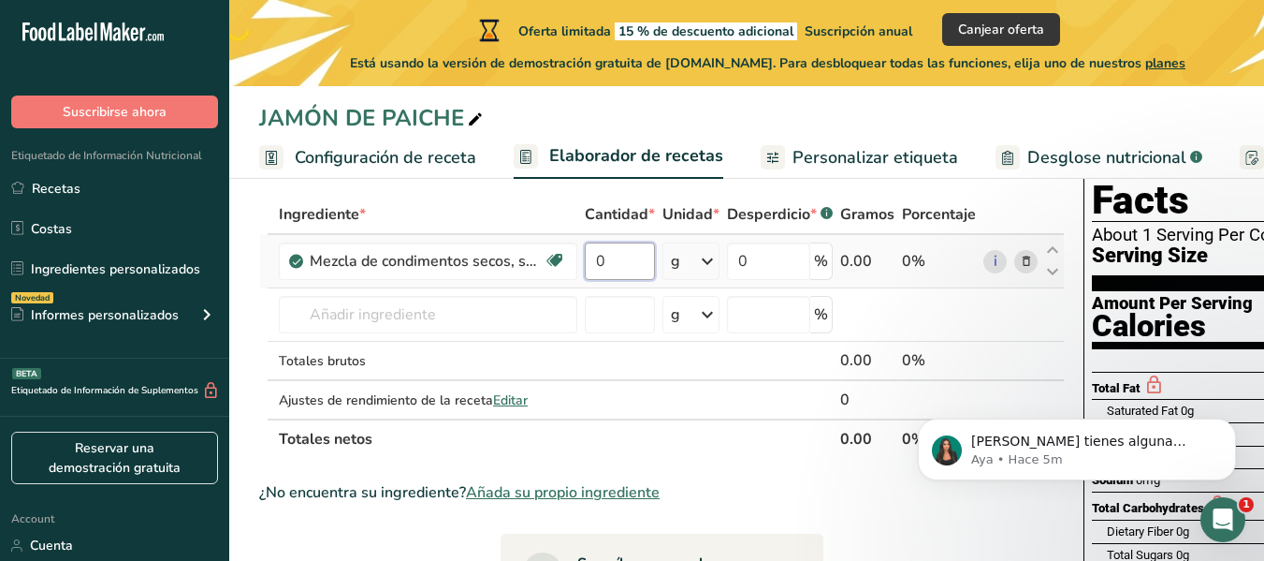
type input "5"
type input "1"
type input "0"
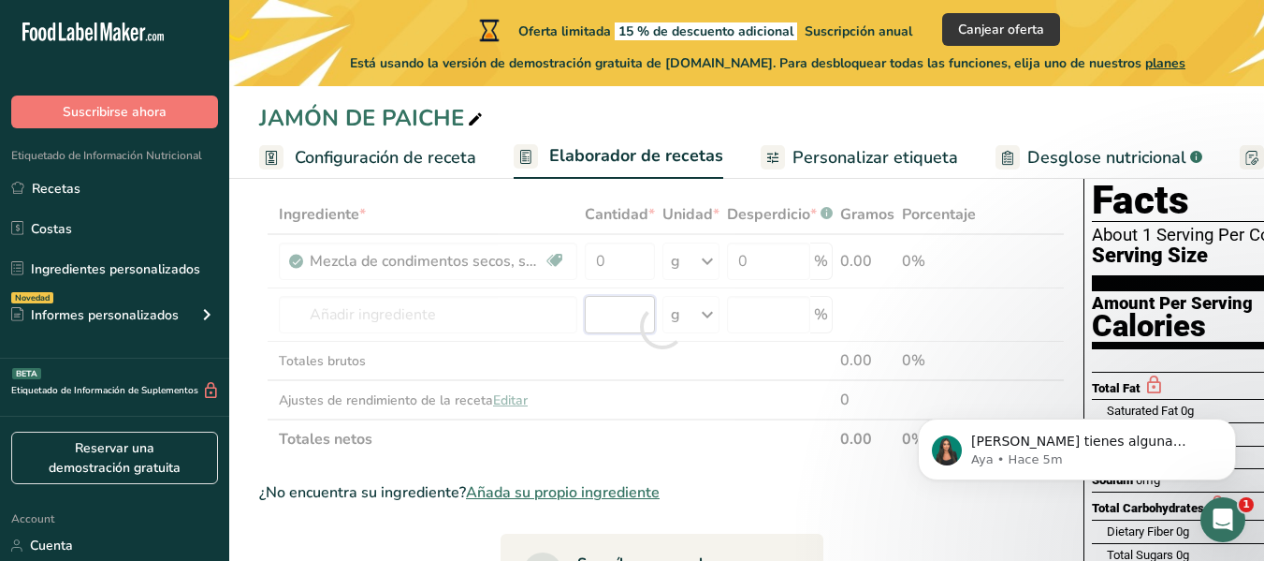
drag, startPoint x: 629, startPoint y: 319, endPoint x: 571, endPoint y: 290, distance: 64.9
click at [627, 319] on div "Ingrediente * Cantidad * Unidad * Desperdicio * .a-a{fill:#347362;}.b-a{fill:#f…" at bounding box center [662, 327] width 806 height 264
click at [519, 268] on div at bounding box center [662, 327] width 806 height 264
